Goal: Information Seeking & Learning: Learn about a topic

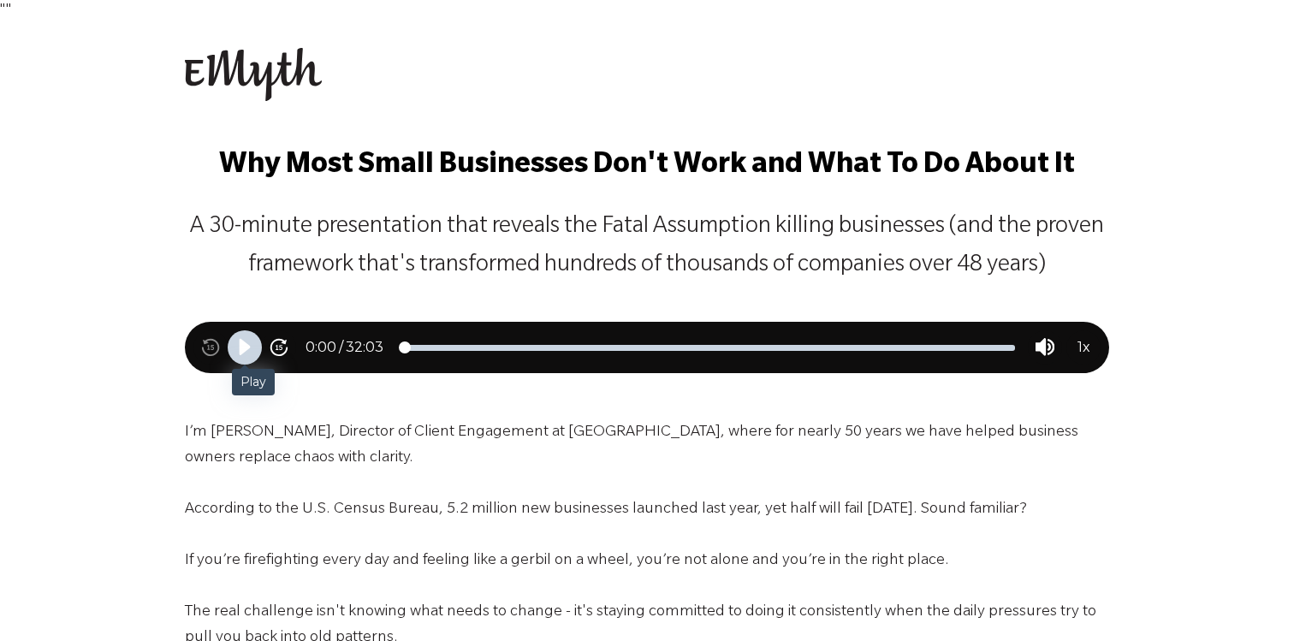
click at [253, 346] on icon "Play" at bounding box center [245, 347] width 21 height 21
click at [237, 347] on icon "Pause" at bounding box center [244, 347] width 19 height 19
click at [248, 346] on icon "Play" at bounding box center [245, 347] width 11 height 16
click at [243, 348] on icon "Pause" at bounding box center [244, 347] width 19 height 19
click at [247, 350] on icon "Play" at bounding box center [245, 347] width 21 height 21
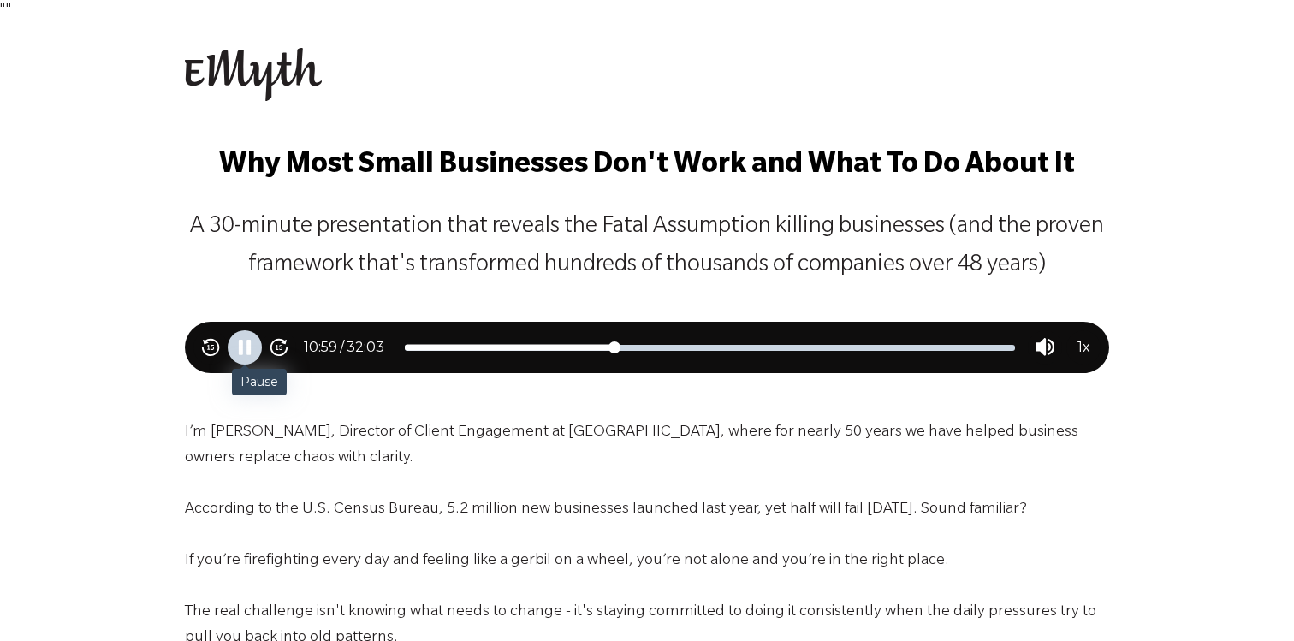
click at [235, 354] on icon "Pause" at bounding box center [244, 347] width 19 height 19
click at [238, 350] on icon "Play" at bounding box center [245, 347] width 21 height 21
click at [243, 348] on icon "Pause" at bounding box center [244, 347] width 19 height 19
click at [243, 348] on icon "Play" at bounding box center [245, 347] width 11 height 16
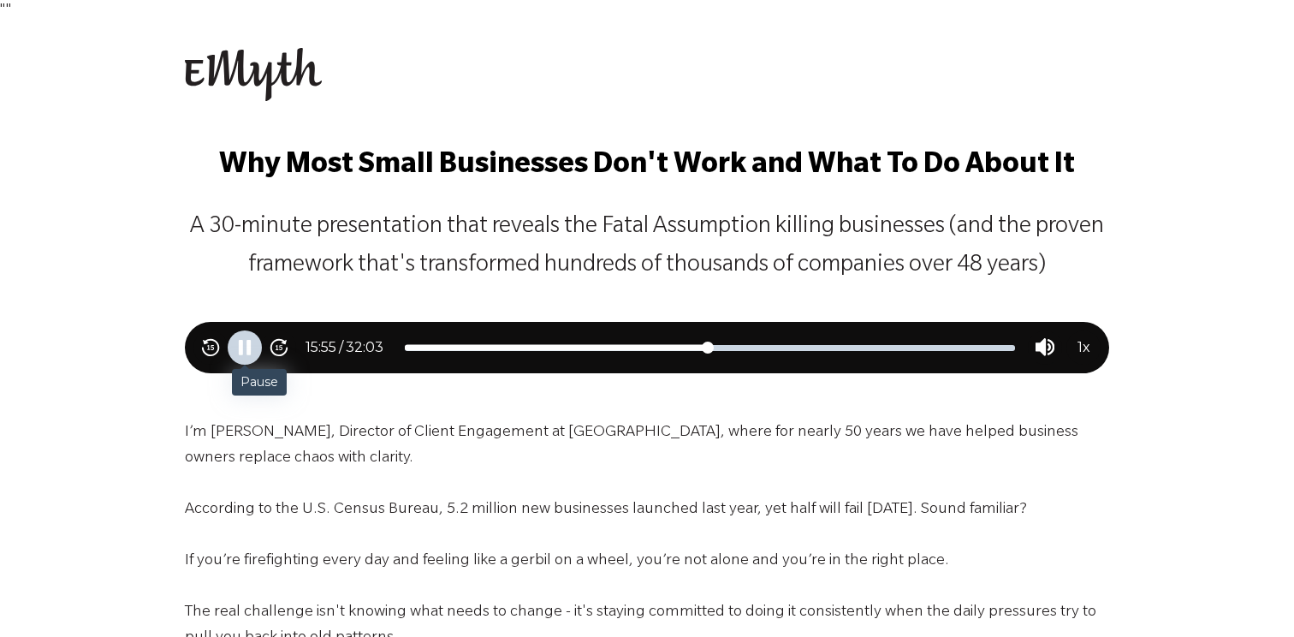
click at [237, 358] on div "Pause" at bounding box center [245, 347] width 34 height 34
click at [244, 340] on icon "Play" at bounding box center [245, 347] width 21 height 21
click at [214, 350] on icon "Skip backward 15 seconds" at bounding box center [210, 347] width 19 height 19
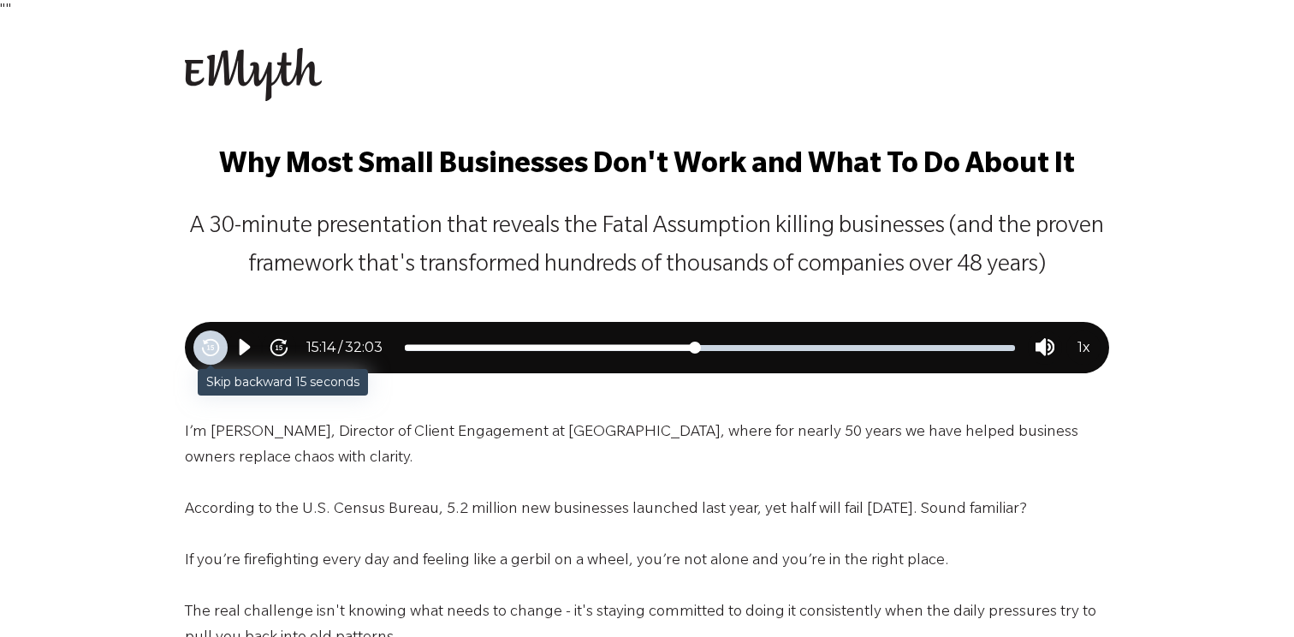
click at [214, 350] on icon "Skip backward 15 seconds" at bounding box center [210, 347] width 19 height 19
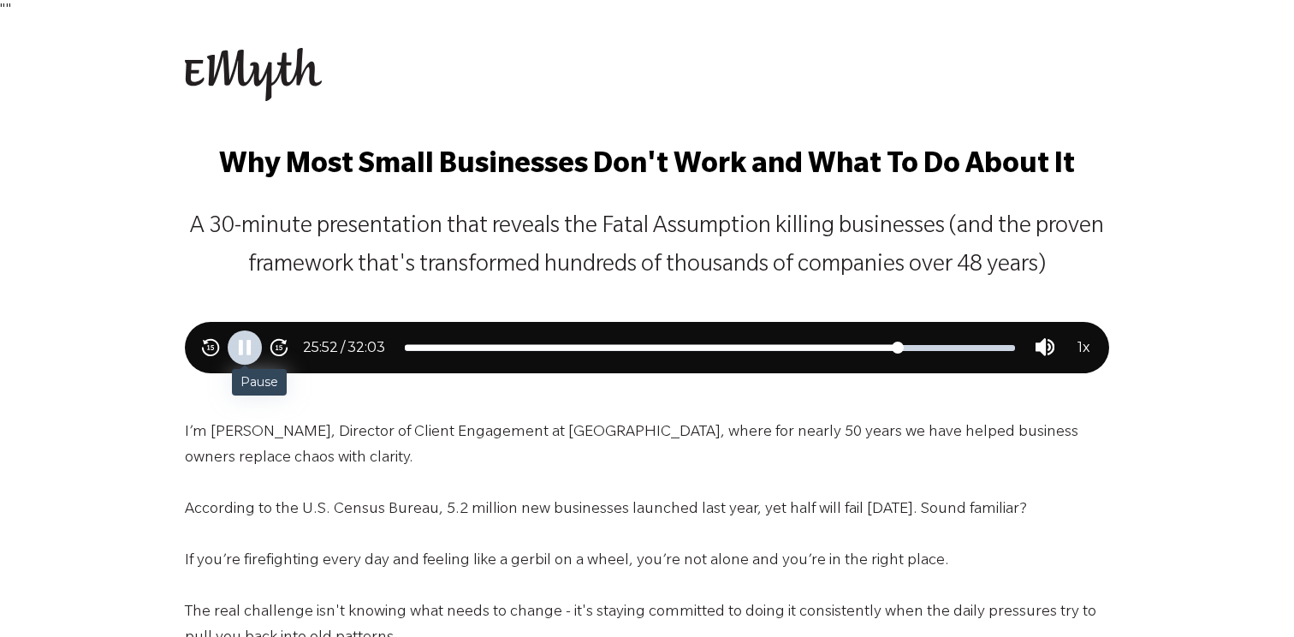
click at [248, 343] on icon "Pause" at bounding box center [249, 347] width 4 height 15
